Goal: Information Seeking & Learning: Learn about a topic

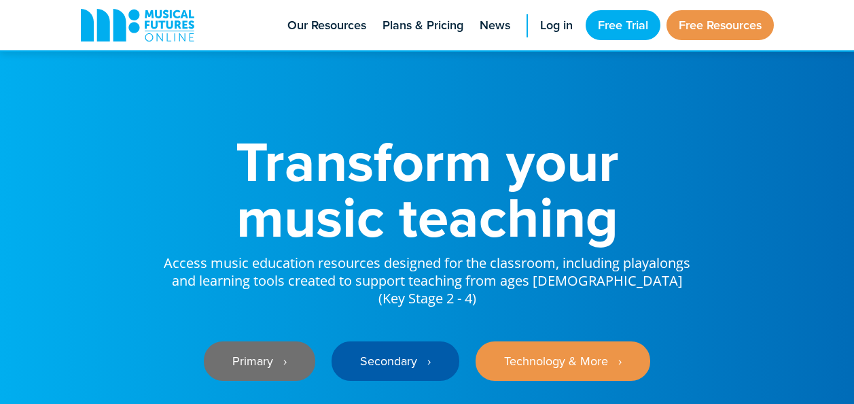
scroll to position [162, 0]
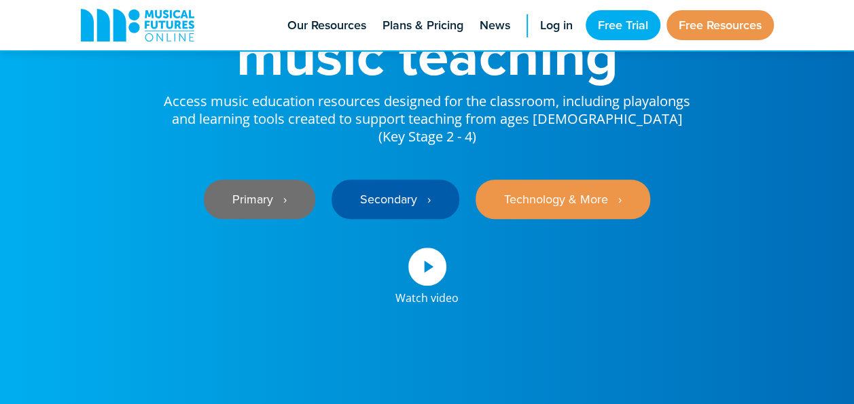
click at [265, 190] on link "Primary ‎‏‏‎ ‎ ›" at bounding box center [259, 198] width 111 height 39
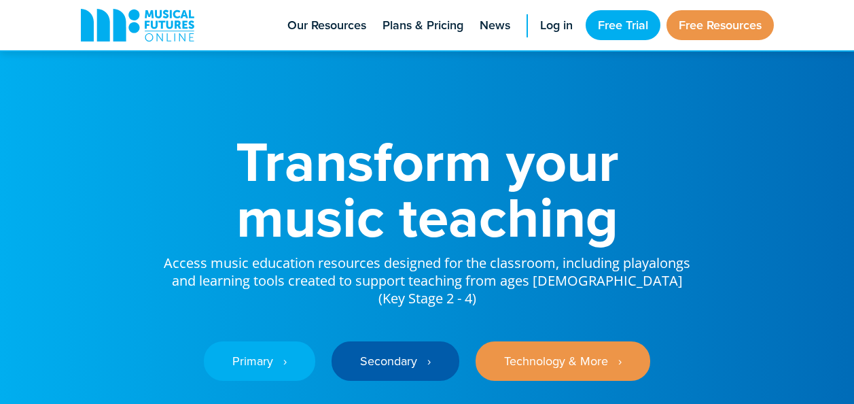
scroll to position [174, 0]
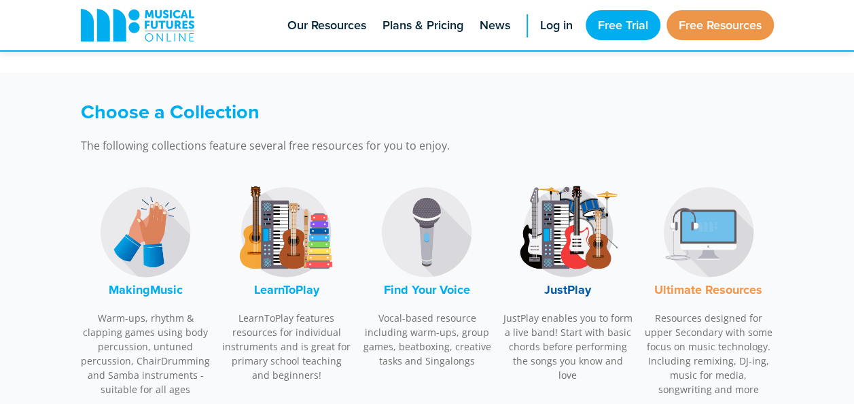
scroll to position [373, 0]
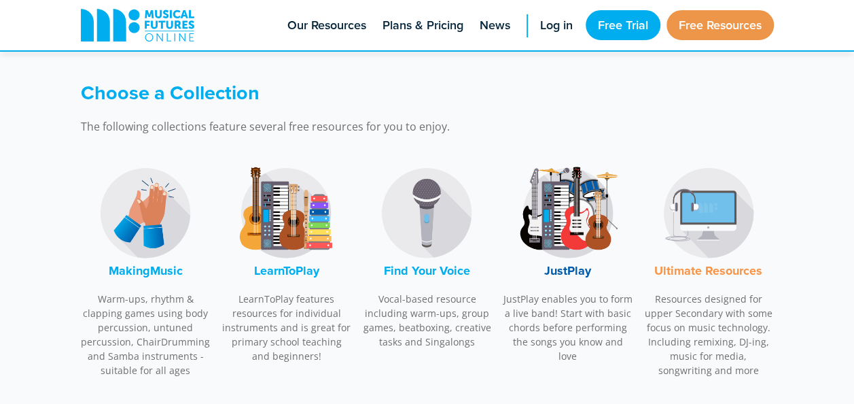
click at [160, 213] on img at bounding box center [145, 213] width 102 height 102
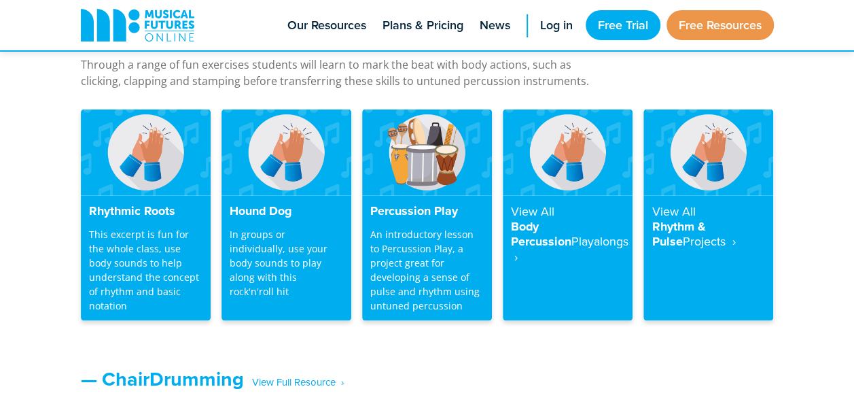
scroll to position [1219, 0]
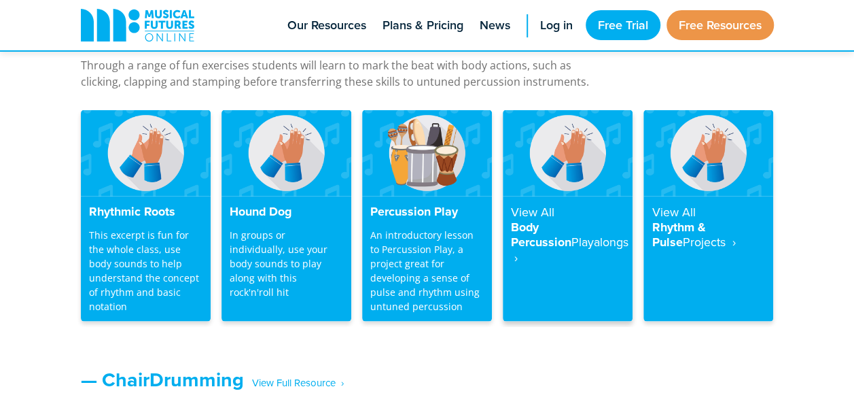
click at [601, 236] on h4 "View All Body Percussion Playalongs ‎ ›" at bounding box center [567, 234] width 113 height 60
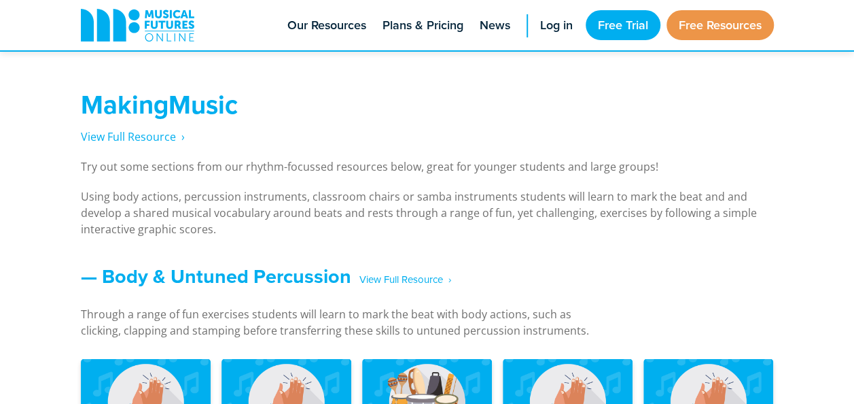
scroll to position [969, 0]
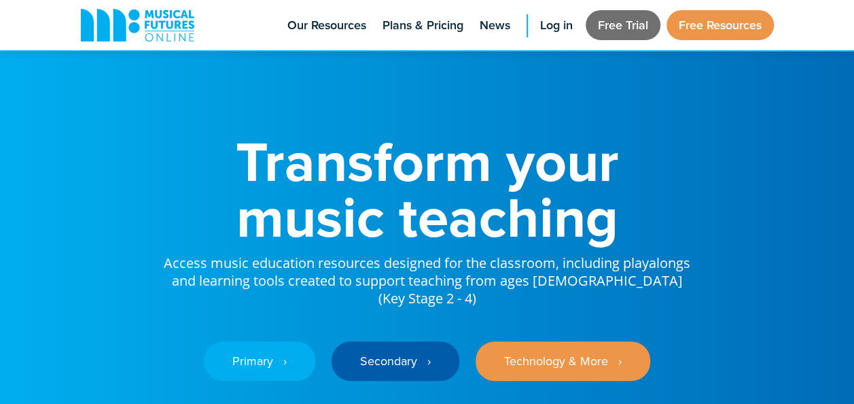
click at [611, 22] on link "Free Trial" at bounding box center [623, 25] width 75 height 30
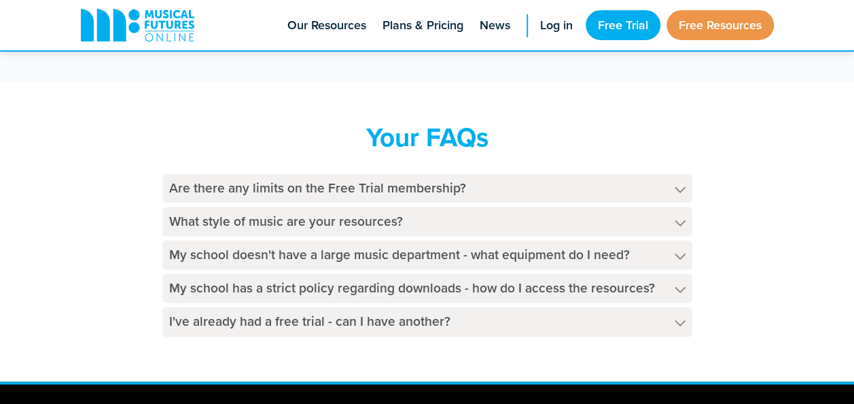
scroll to position [781, 0]
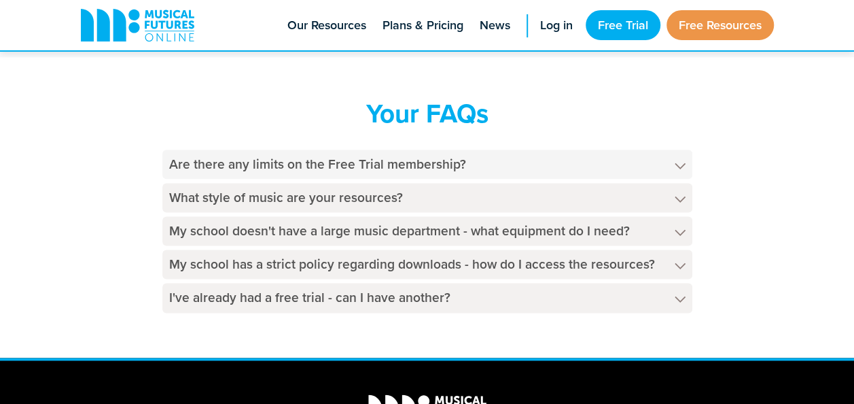
click at [575, 166] on h4 "Are there any limits on the Free Trial membership?" at bounding box center [427, 163] width 530 height 29
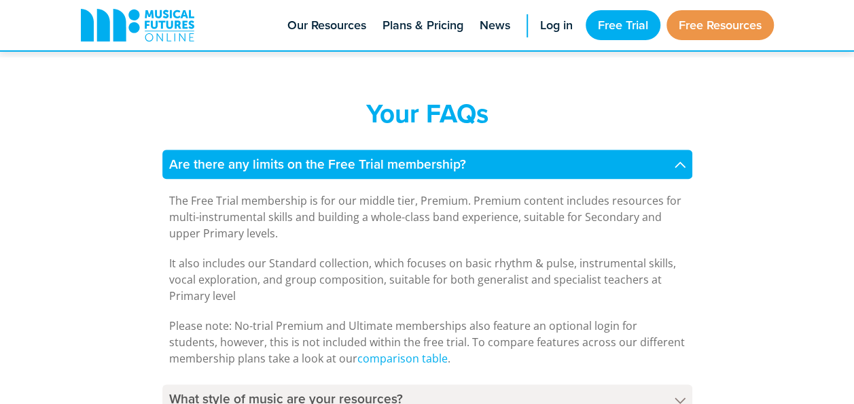
click at [575, 166] on h4 "Are there any limits on the Free Trial membership?" at bounding box center [427, 163] width 530 height 29
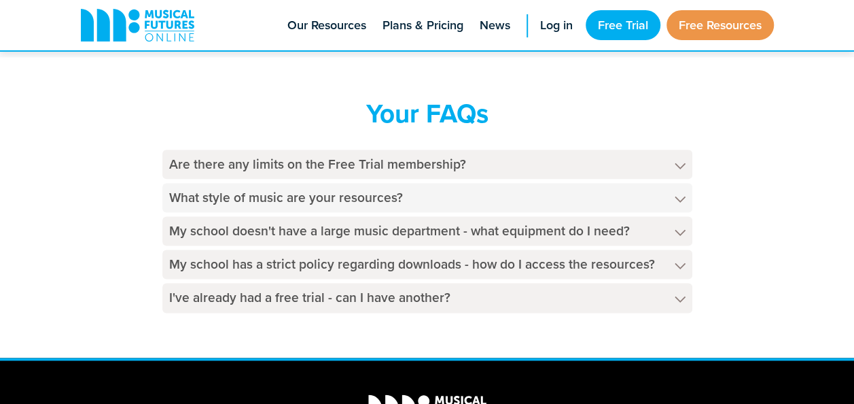
click at [567, 196] on h4 "What style of music are your resources?" at bounding box center [427, 197] width 530 height 29
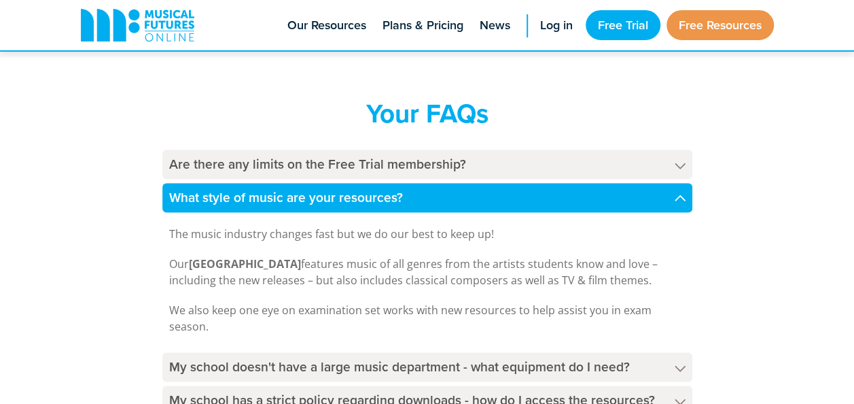
click at [567, 196] on h4 "What style of music are your resources?" at bounding box center [427, 197] width 530 height 29
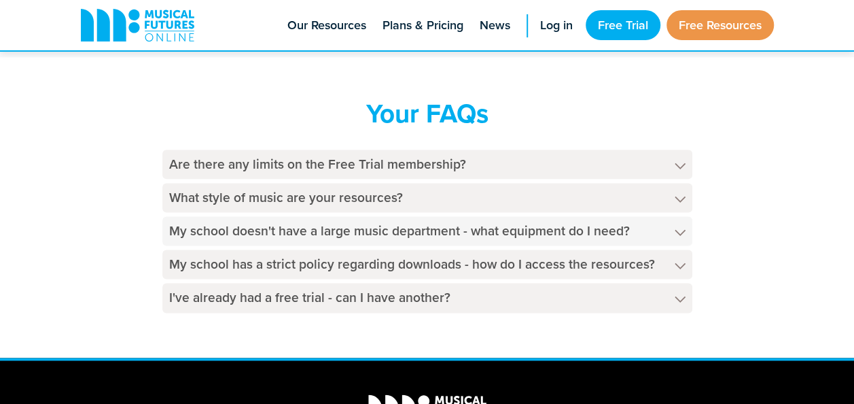
click at [562, 230] on h4 "My school doesn't have a large music department - what equipment do I need?" at bounding box center [427, 230] width 530 height 29
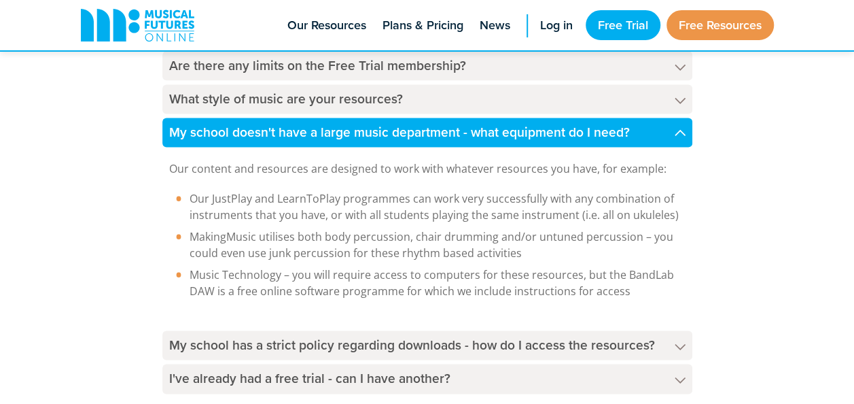
scroll to position [881, 0]
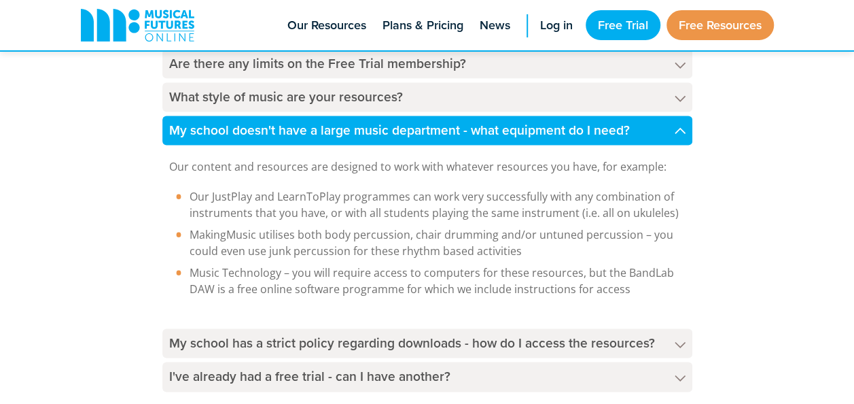
click at [636, 129] on h4 "My school doesn't have a large music department - what equipment do I need?" at bounding box center [427, 129] width 530 height 29
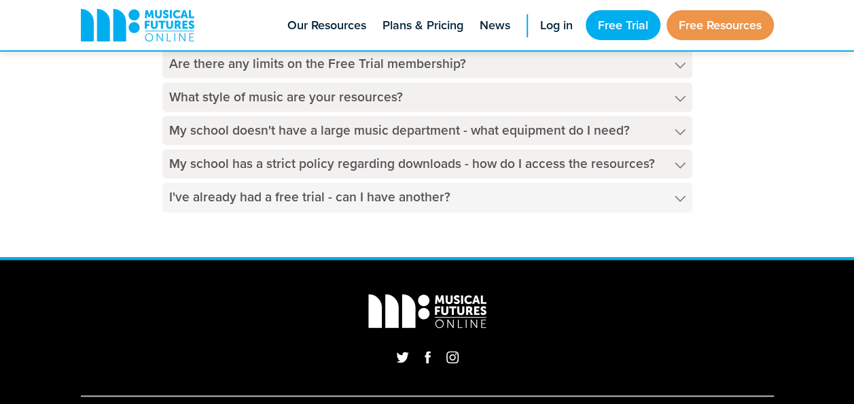
click at [623, 186] on h4 "I've already had a free trial - can I have another?" at bounding box center [427, 196] width 530 height 29
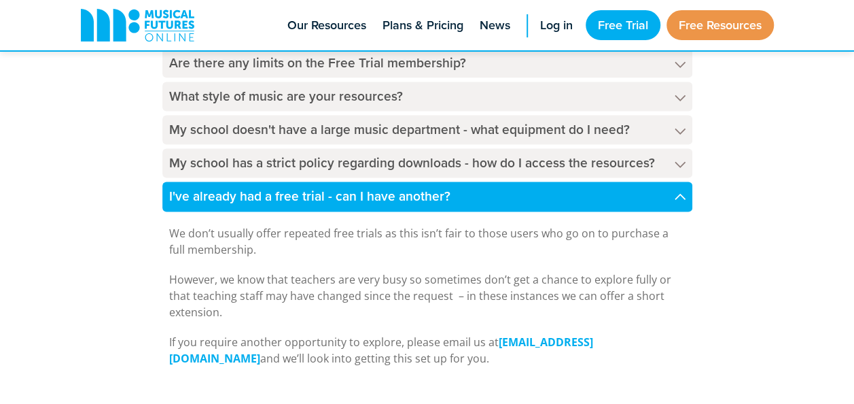
scroll to position [880, 0]
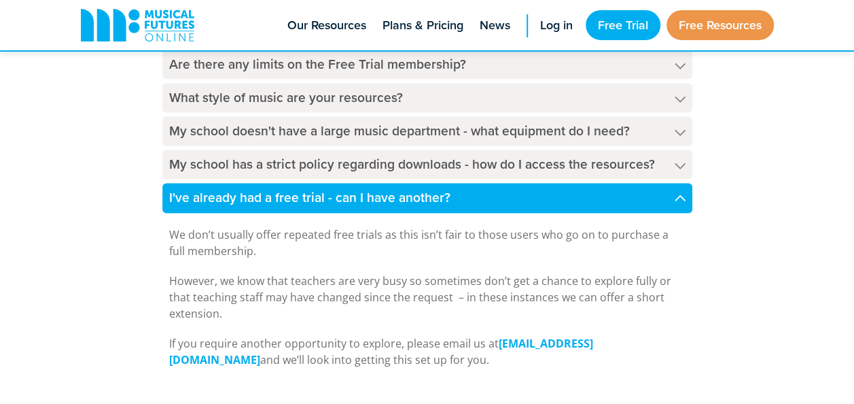
click at [637, 193] on h4 "I've already had a free trial - can I have another?" at bounding box center [427, 197] width 530 height 29
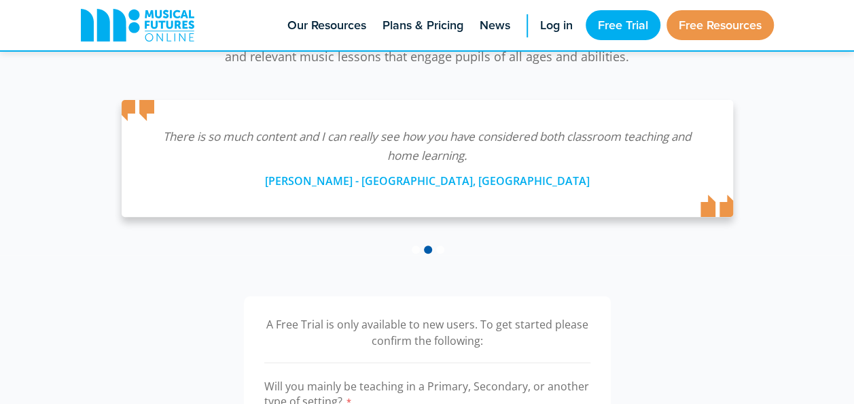
scroll to position [0, 0]
